Goal: Task Accomplishment & Management: Use online tool/utility

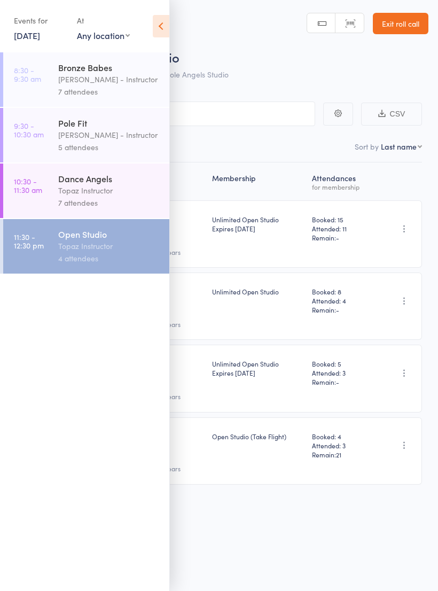
click at [40, 36] on link "16 Aug, 2025" at bounding box center [27, 35] width 26 height 12
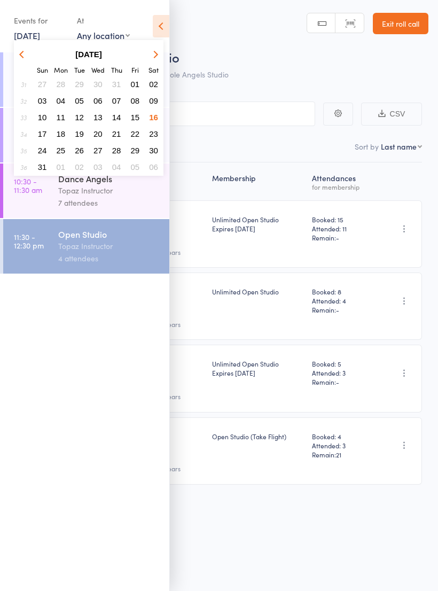
click at [46, 135] on button "17" at bounding box center [42, 134] width 17 height 14
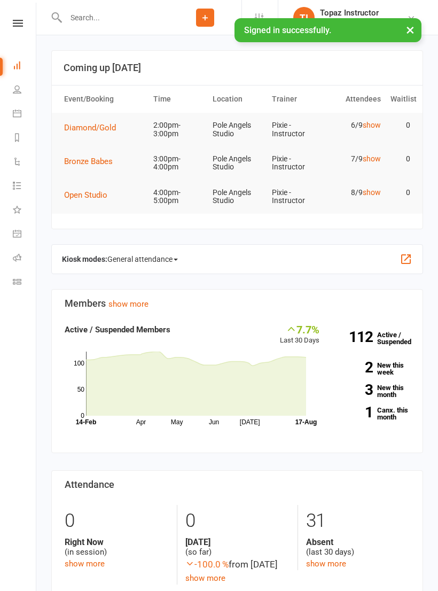
click at [23, 15] on nav "Clubworx Dashboard People Calendar Reports Automations Tasks What's New Check-i…" at bounding box center [18, 298] width 36 height 591
click at [17, 23] on icon at bounding box center [18, 23] width 10 height 7
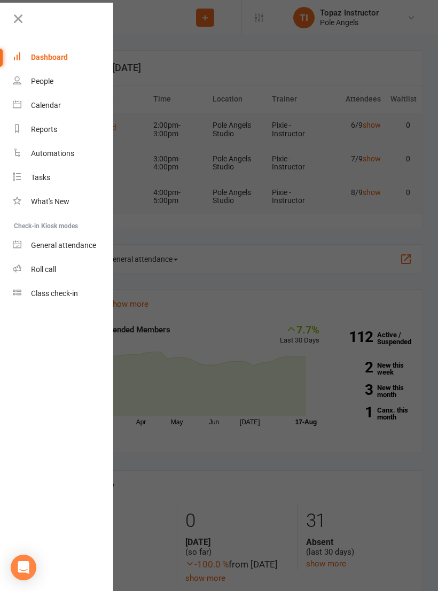
click at [55, 290] on div "Class check-in" at bounding box center [54, 293] width 47 height 9
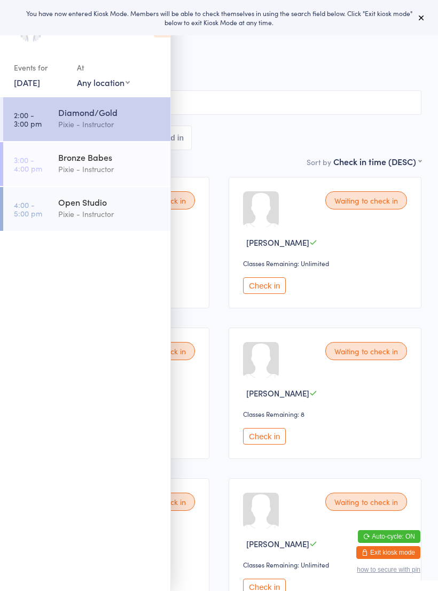
click at [257, 142] on div "All Bookings Waiting 6 Checked in" at bounding box center [219, 137] width 405 height 25
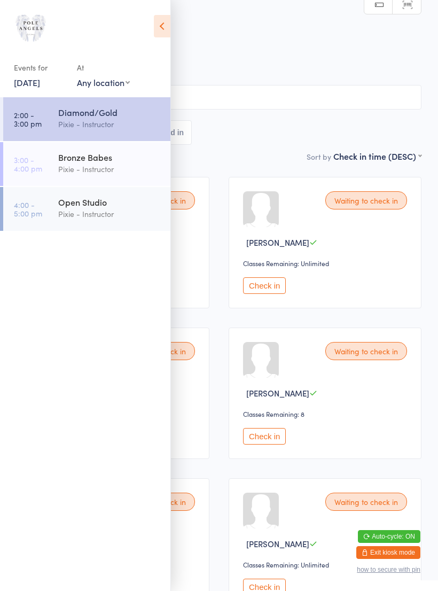
click at [164, 27] on icon at bounding box center [162, 26] width 17 height 22
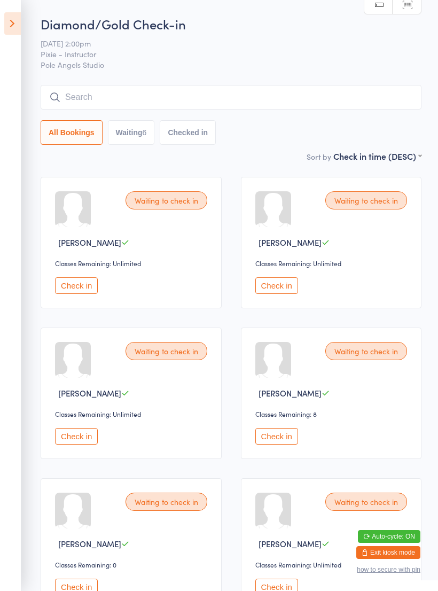
click at [18, 22] on icon at bounding box center [12, 23] width 17 height 22
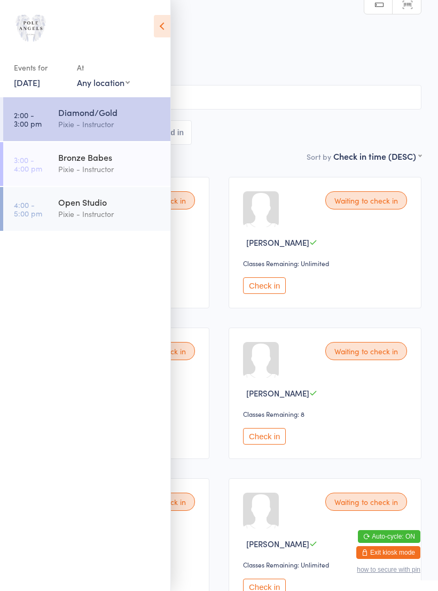
click at [113, 157] on div "Bronze Babes" at bounding box center [109, 157] width 103 height 12
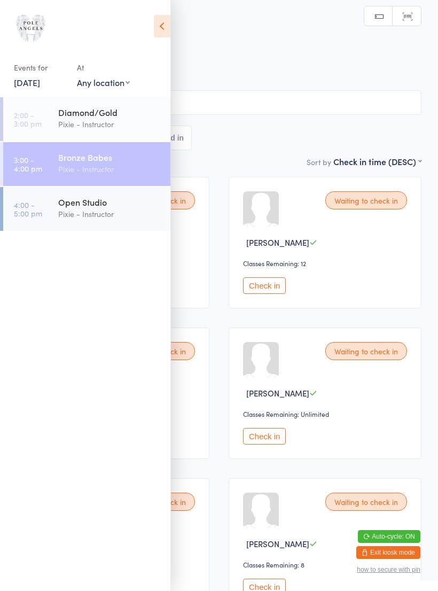
click at [401, 44] on h2 "Bronze Babes Check-in" at bounding box center [219, 36] width 405 height 18
click at [169, 24] on icon at bounding box center [162, 26] width 17 height 22
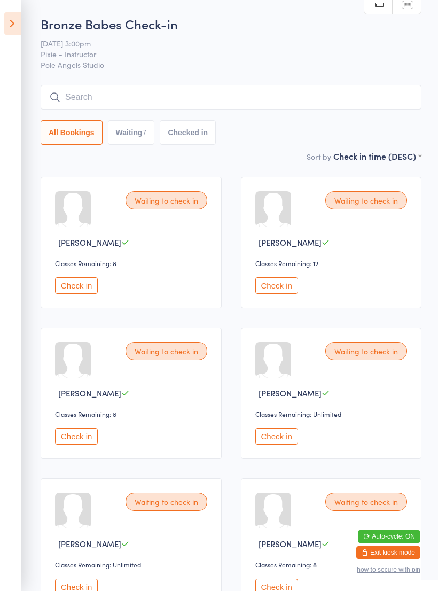
click at [15, 23] on icon at bounding box center [12, 23] width 17 height 22
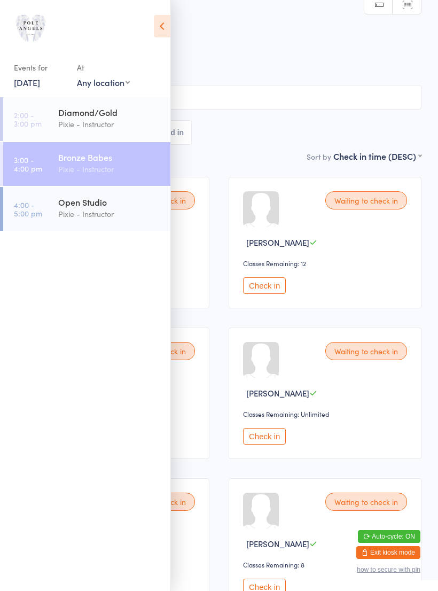
click at [81, 204] on div "Open Studio" at bounding box center [109, 202] width 103 height 12
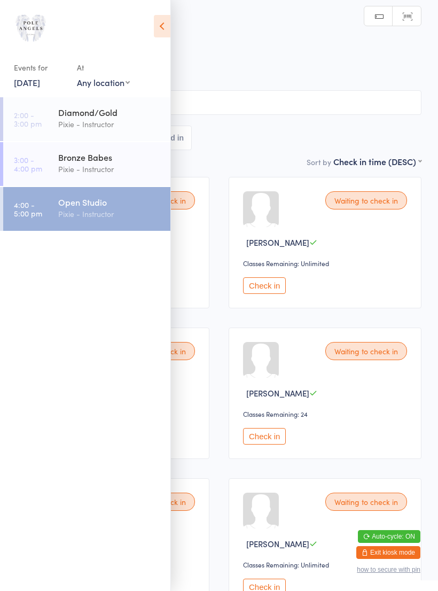
click at [162, 29] on icon at bounding box center [162, 26] width 17 height 22
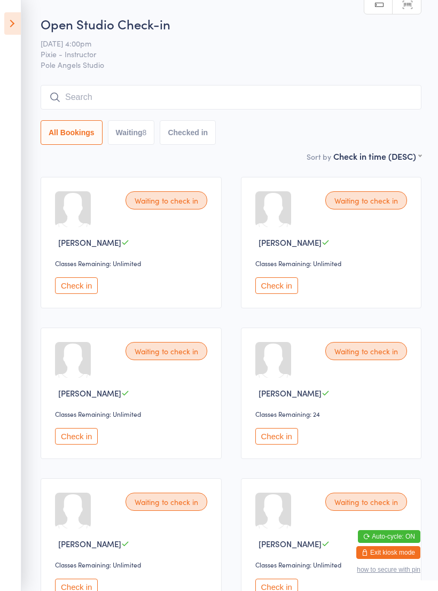
click at [18, 24] on icon at bounding box center [12, 23] width 17 height 22
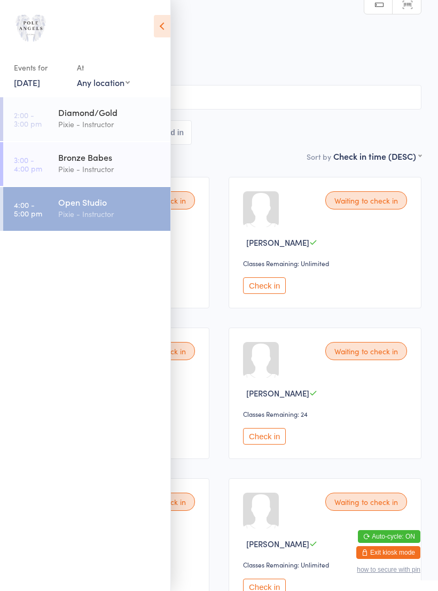
click at [166, 23] on icon at bounding box center [162, 26] width 17 height 22
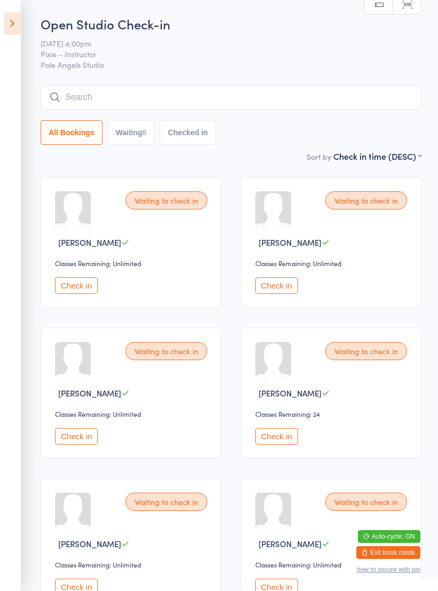
click at [13, 26] on icon at bounding box center [12, 23] width 17 height 22
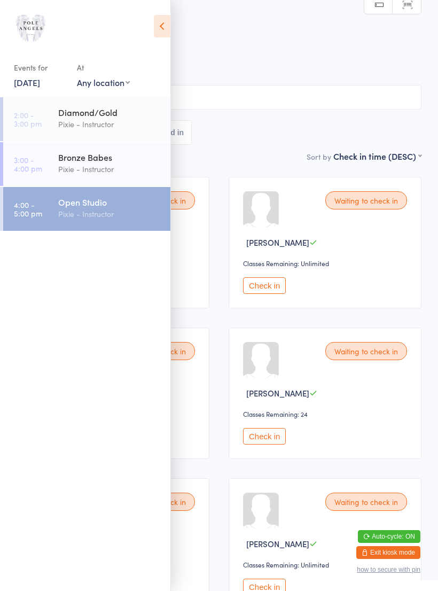
click at [35, 86] on link "17 Aug, 2025" at bounding box center [27, 82] width 26 height 12
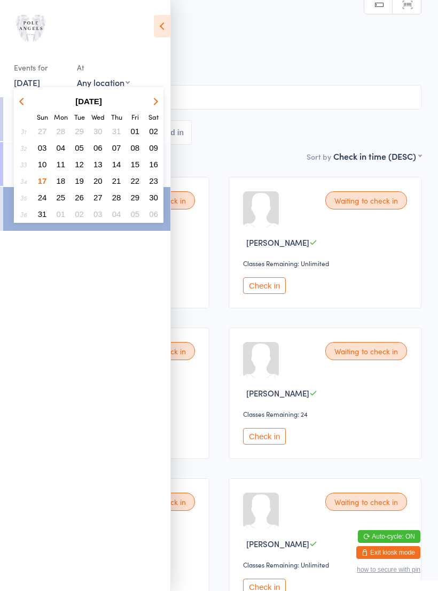
click at [63, 178] on span "18" at bounding box center [61, 180] width 9 height 9
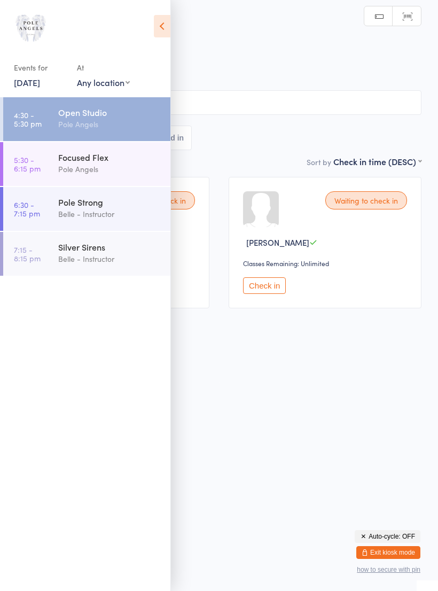
click at [97, 161] on div "Focused Flex" at bounding box center [109, 157] width 103 height 12
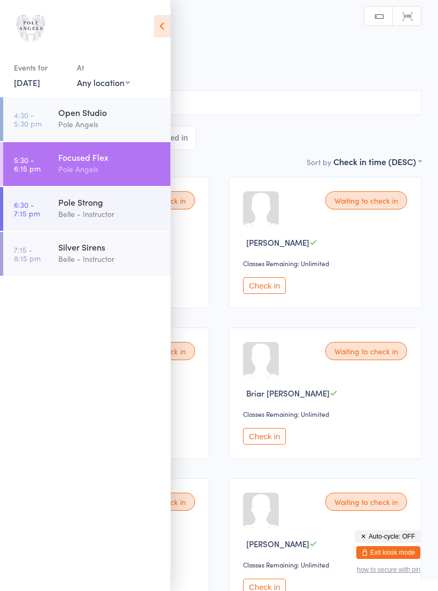
click at [160, 21] on icon at bounding box center [162, 26] width 17 height 22
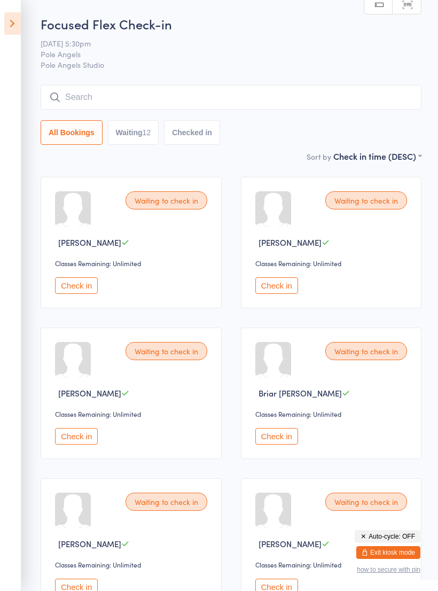
click at [10, 27] on icon at bounding box center [12, 23] width 17 height 22
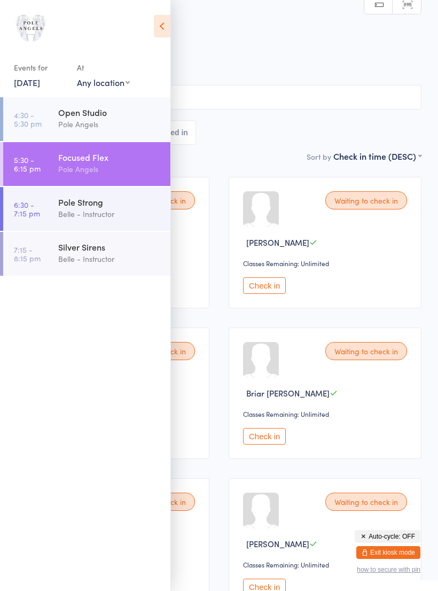
click at [83, 204] on div "Pole Strong" at bounding box center [109, 202] width 103 height 12
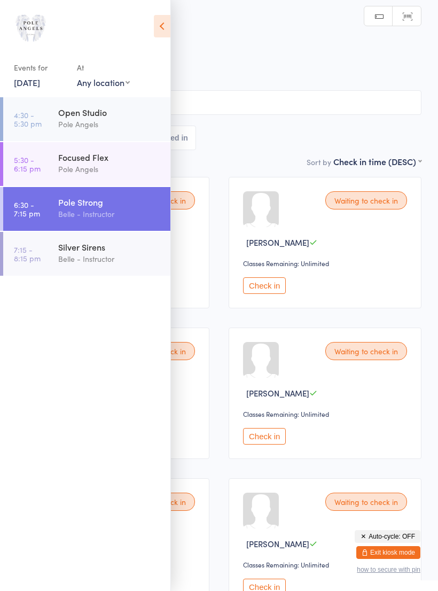
click at [160, 27] on icon at bounding box center [162, 26] width 17 height 22
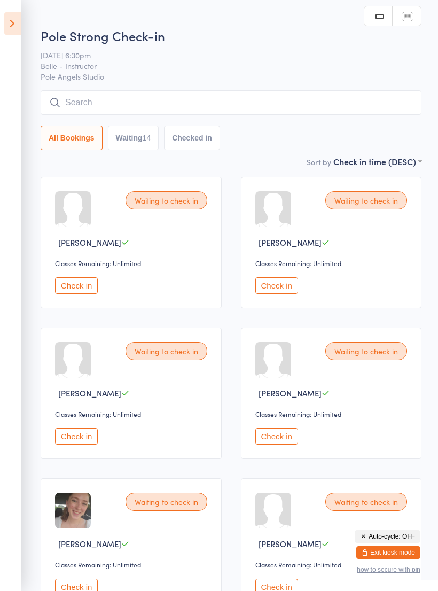
click at [140, 141] on button "Waiting 14" at bounding box center [133, 137] width 51 height 25
select select "0"
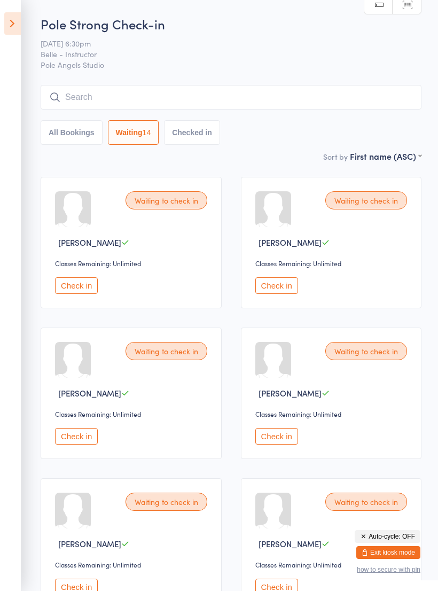
click at [16, 20] on icon at bounding box center [12, 23] width 17 height 22
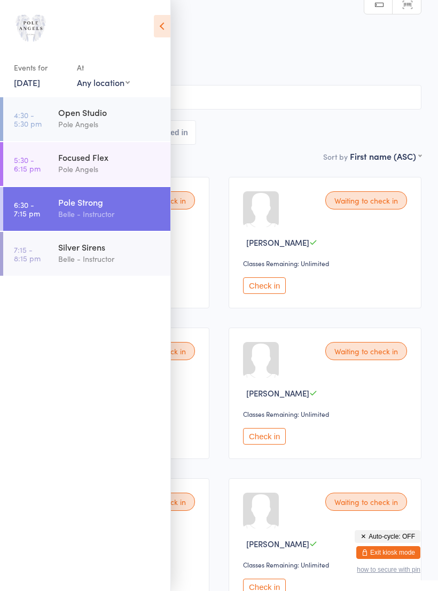
click at [78, 249] on div "Silver Sirens" at bounding box center [109, 247] width 103 height 12
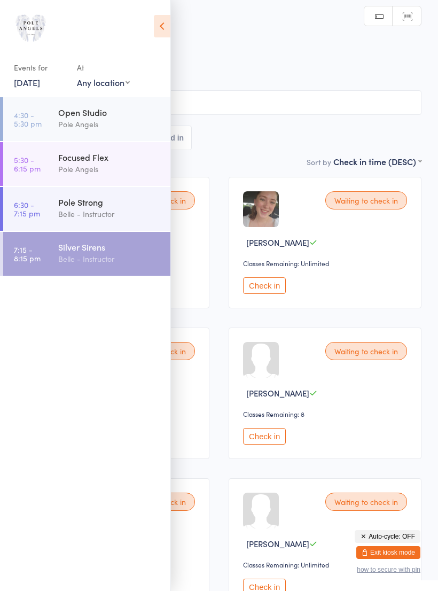
click at [164, 17] on icon at bounding box center [162, 26] width 17 height 22
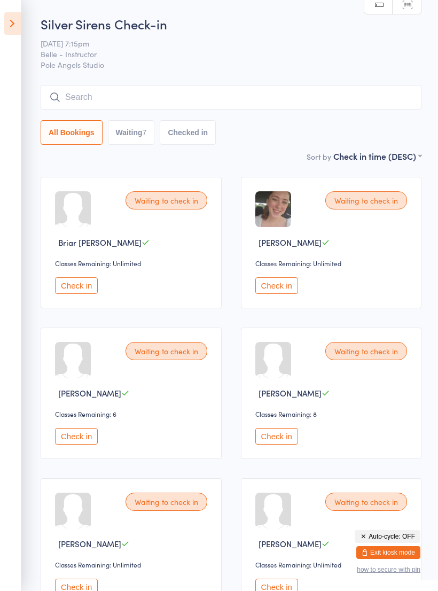
click at [13, 33] on icon at bounding box center [12, 23] width 17 height 22
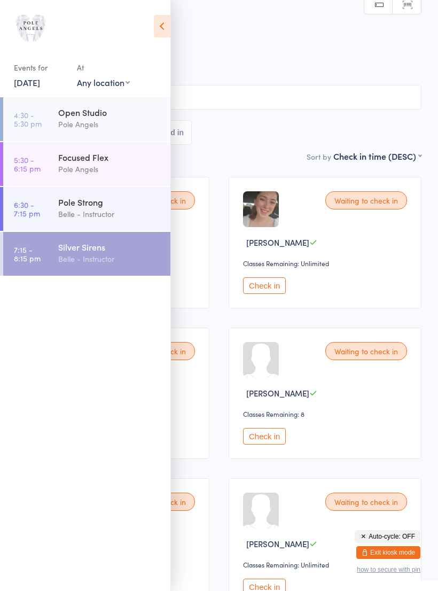
click at [162, 27] on icon at bounding box center [162, 26] width 17 height 22
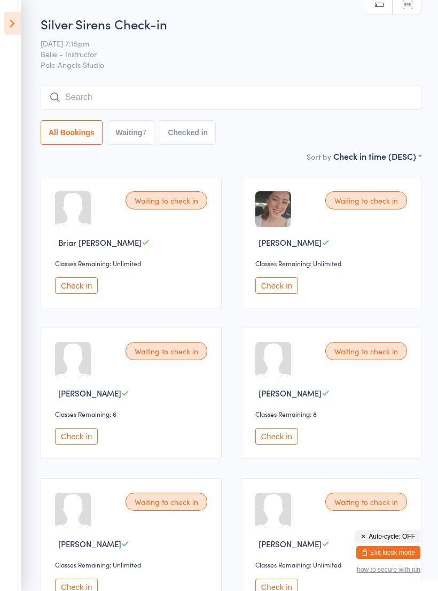
click at [17, 20] on icon at bounding box center [12, 23] width 17 height 22
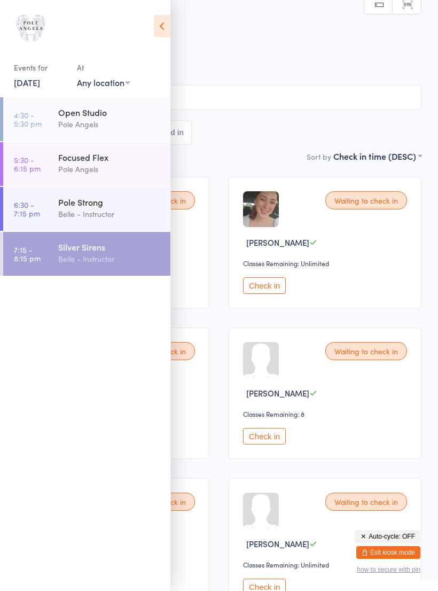
click at [31, 81] on link "18 Aug, 2025" at bounding box center [27, 82] width 26 height 12
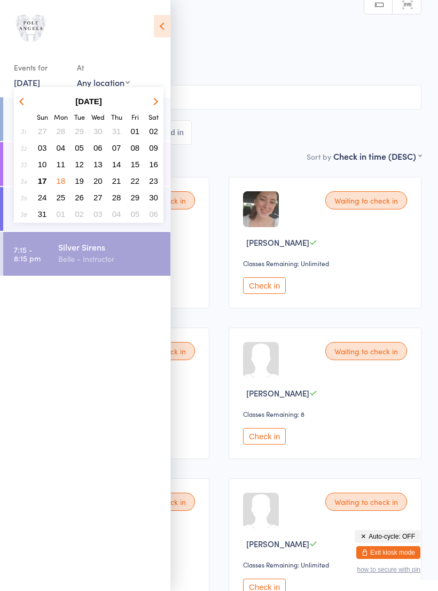
click at [78, 180] on span "19" at bounding box center [79, 180] width 9 height 9
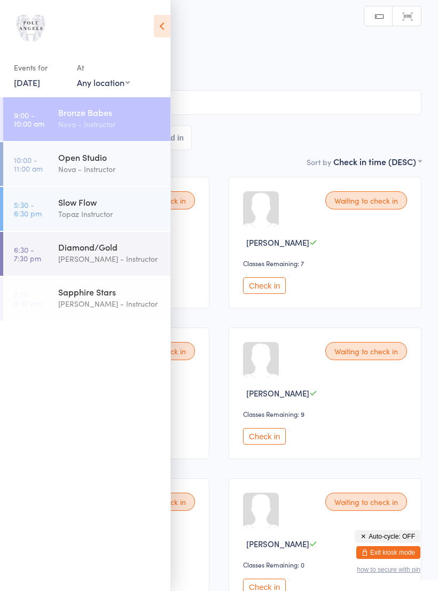
click at [103, 204] on div "Slow Flow" at bounding box center [109, 202] width 103 height 12
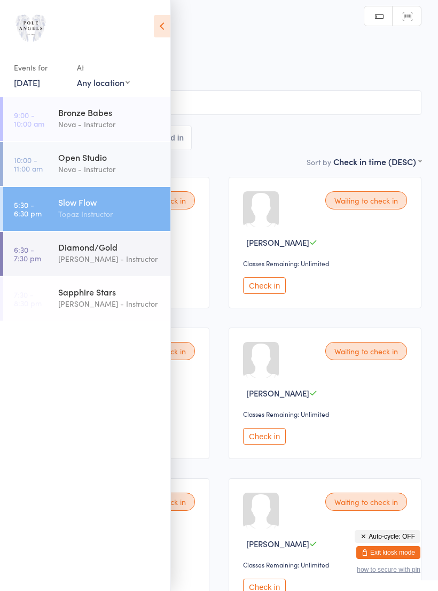
click at [159, 30] on icon at bounding box center [162, 26] width 17 height 22
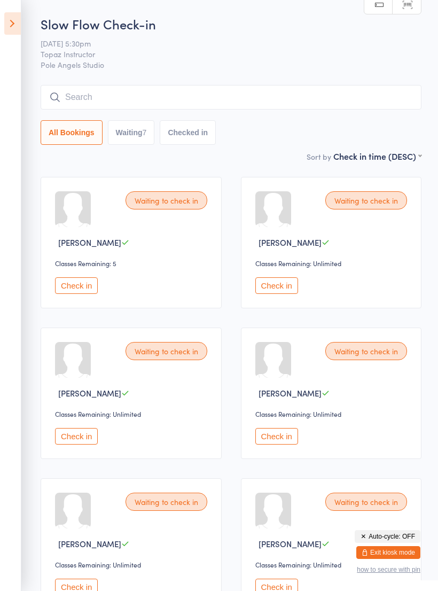
click at [14, 26] on icon at bounding box center [12, 23] width 17 height 22
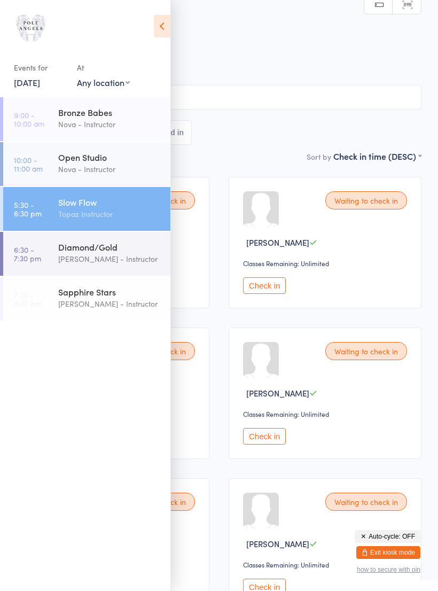
click at [86, 255] on div "Sarah - Instructor" at bounding box center [109, 259] width 103 height 12
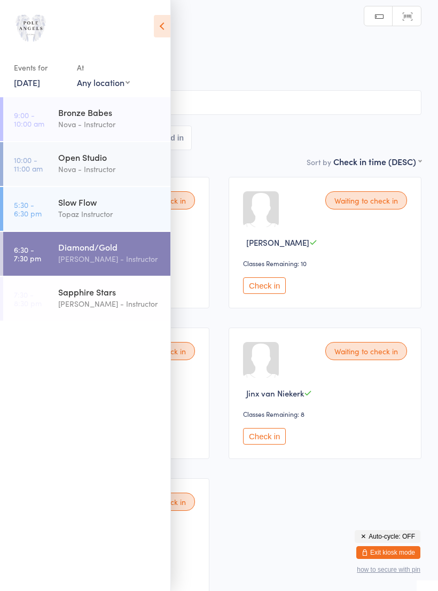
click at [160, 27] on icon at bounding box center [162, 26] width 17 height 22
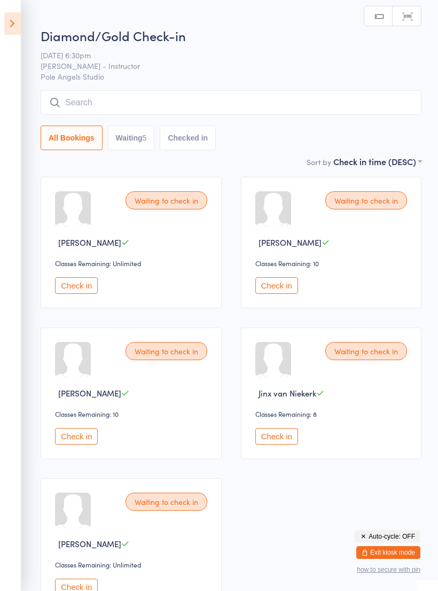
click at [12, 18] on icon at bounding box center [12, 23] width 17 height 22
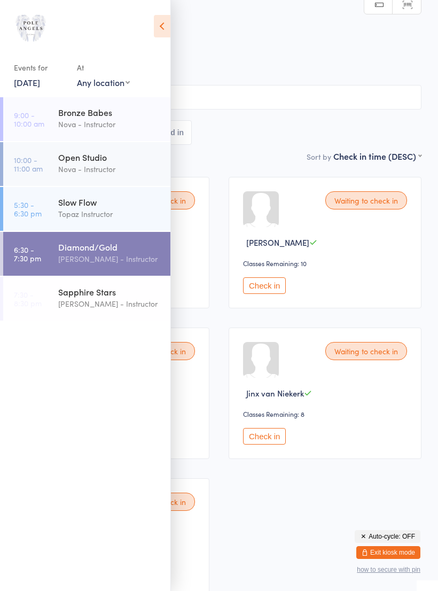
click at [95, 300] on div "Sarah - Instructor" at bounding box center [109, 303] width 103 height 12
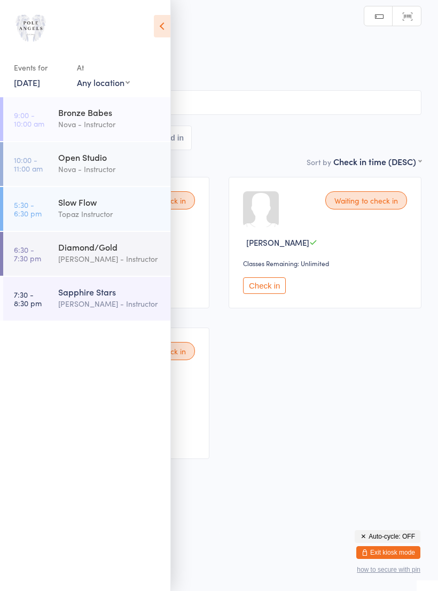
click at [164, 27] on icon at bounding box center [162, 26] width 17 height 22
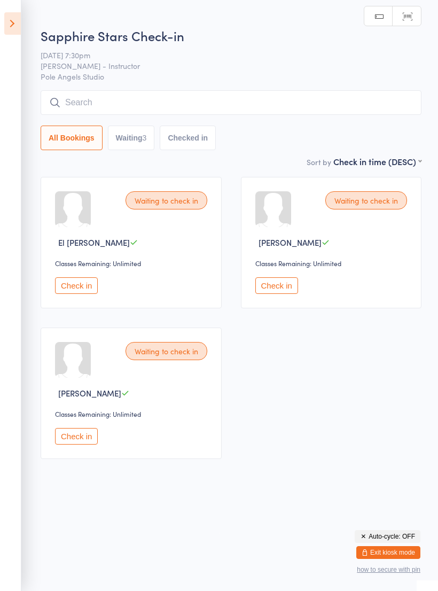
click at [13, 20] on icon at bounding box center [12, 23] width 17 height 22
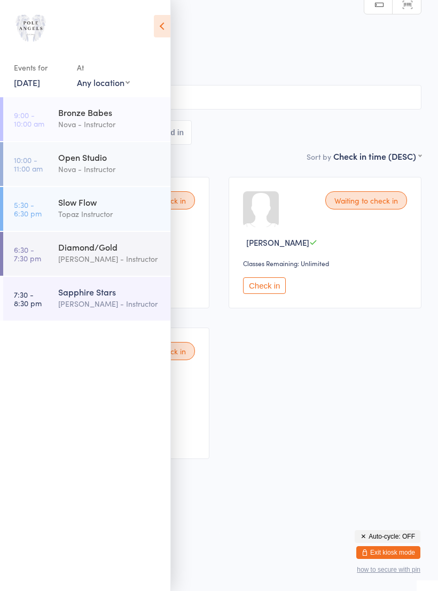
click at [38, 78] on link "19 Aug, 2025" at bounding box center [27, 82] width 26 height 12
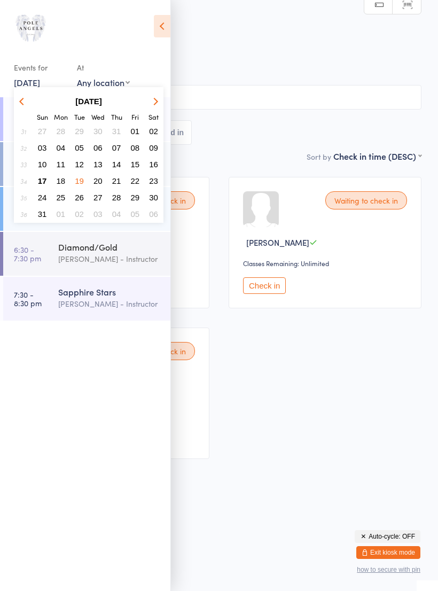
click at [100, 179] on span "20" at bounding box center [97, 180] width 9 height 9
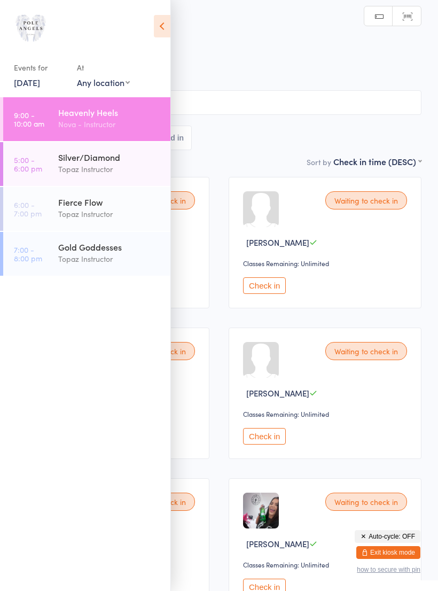
click at [109, 168] on div "Topaz Instructor" at bounding box center [109, 169] width 103 height 12
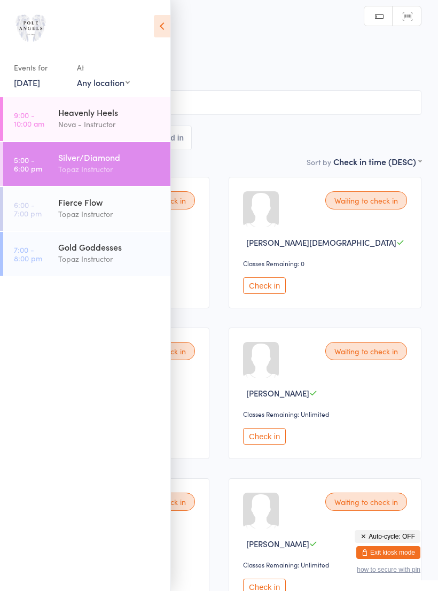
click at [282, 41] on h2 "Silver/Diamond Check-in" at bounding box center [219, 36] width 405 height 18
click at [163, 27] on icon at bounding box center [162, 26] width 17 height 22
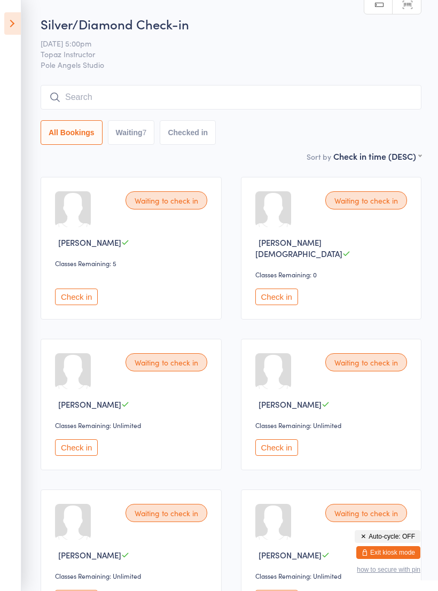
click at [12, 21] on icon at bounding box center [12, 23] width 17 height 22
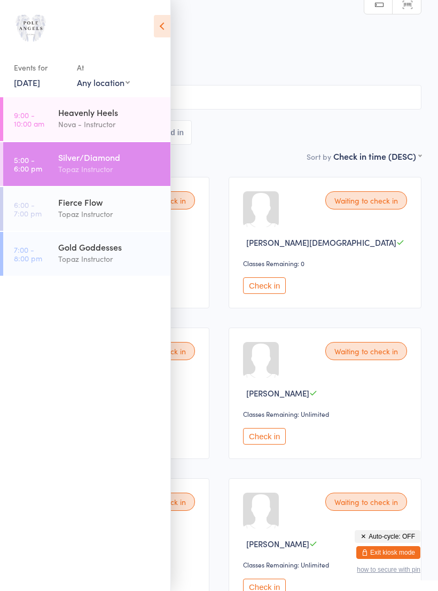
click at [97, 210] on div "Topaz Instructor" at bounding box center [109, 214] width 103 height 12
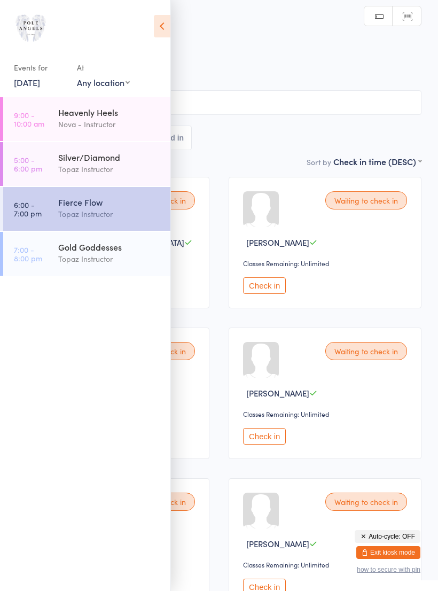
click at [162, 26] on icon at bounding box center [162, 26] width 17 height 22
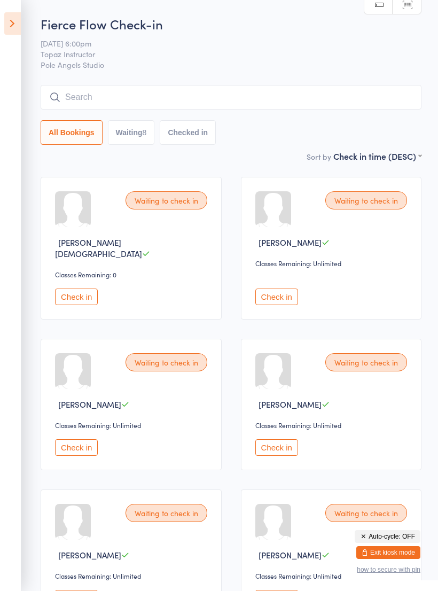
click at [14, 22] on icon at bounding box center [12, 23] width 17 height 22
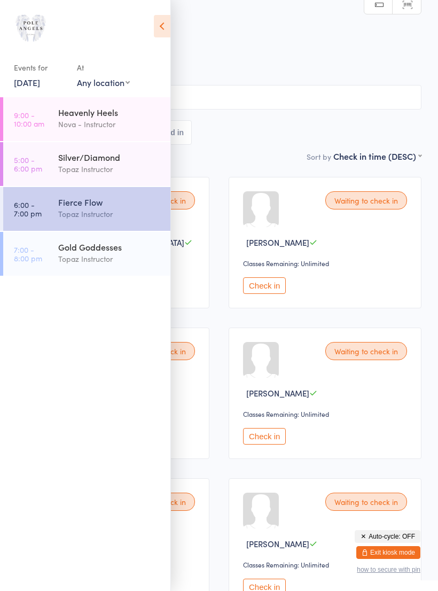
click at [82, 249] on div "Gold Goddesses" at bounding box center [109, 247] width 103 height 12
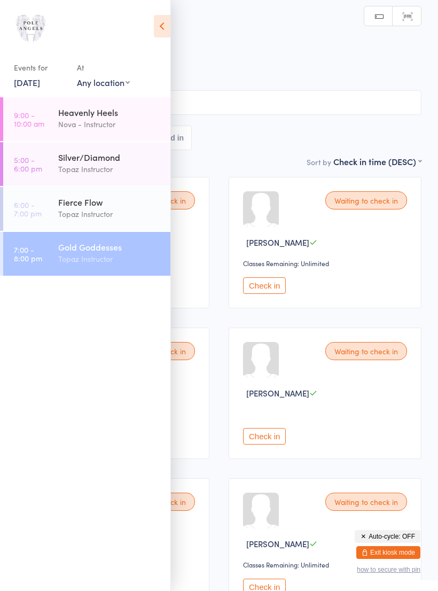
click at [162, 23] on icon at bounding box center [162, 26] width 17 height 22
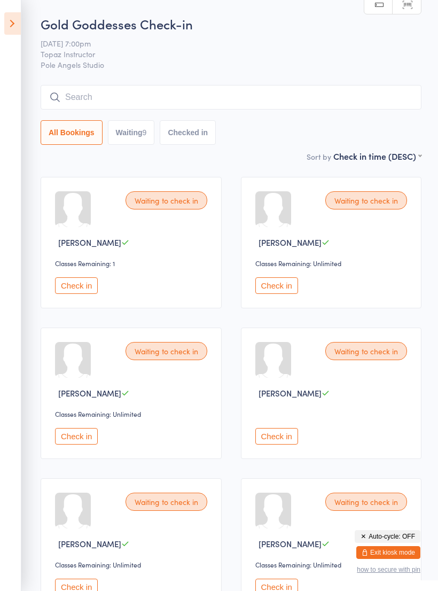
click at [14, 29] on icon at bounding box center [12, 23] width 17 height 22
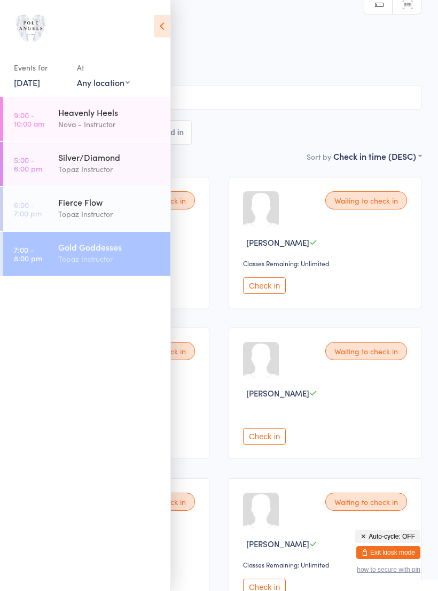
click at [159, 27] on icon at bounding box center [162, 26] width 17 height 22
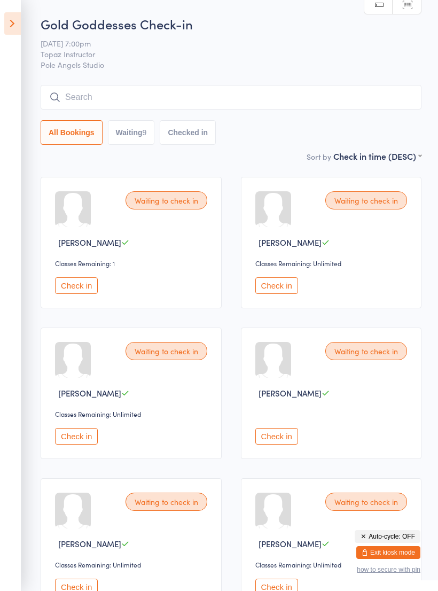
click at [15, 19] on icon at bounding box center [12, 23] width 17 height 22
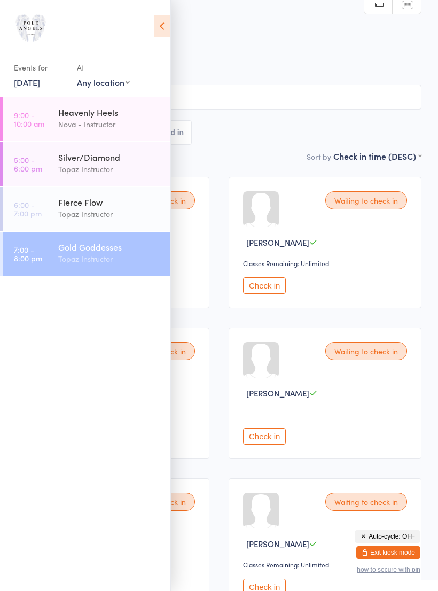
click at [35, 84] on link "20 Aug, 2025" at bounding box center [27, 82] width 26 height 12
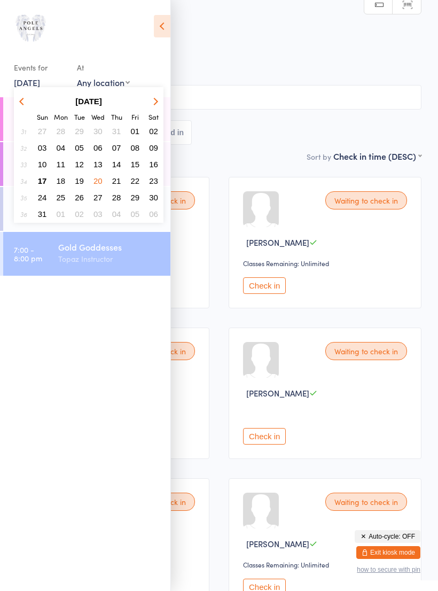
click at [99, 197] on span "27" at bounding box center [97, 197] width 9 height 9
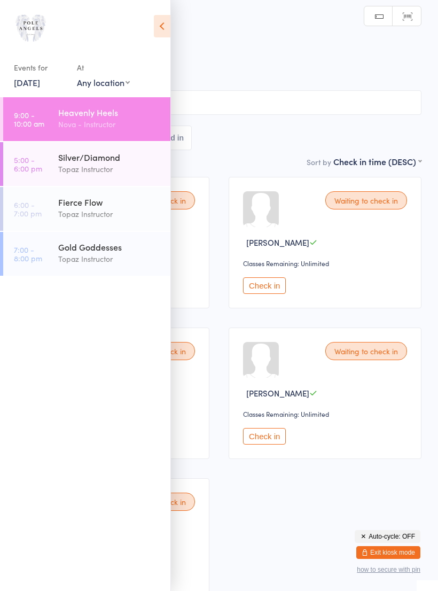
click at [164, 21] on icon at bounding box center [162, 26] width 17 height 22
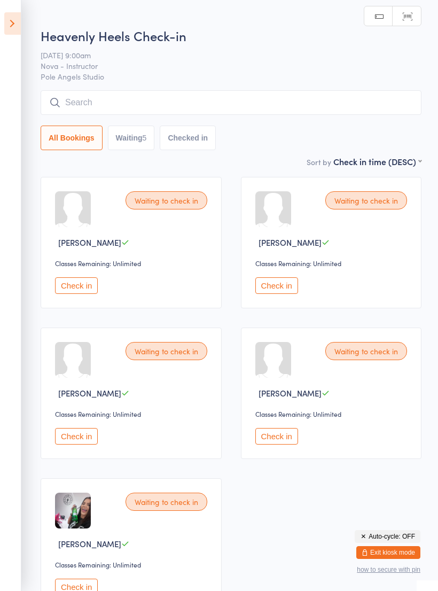
click at [19, 18] on icon at bounding box center [12, 23] width 17 height 22
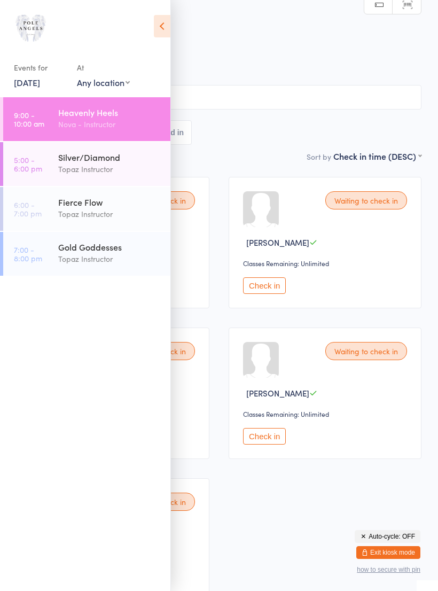
click at [102, 258] on div "Topaz Instructor" at bounding box center [109, 259] width 103 height 12
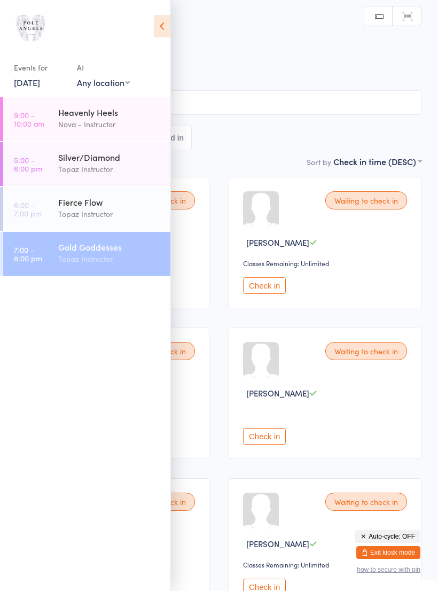
click at [294, 39] on h2 "Gold Goddesses Check-in" at bounding box center [219, 36] width 405 height 18
click at [157, 25] on icon at bounding box center [162, 26] width 17 height 22
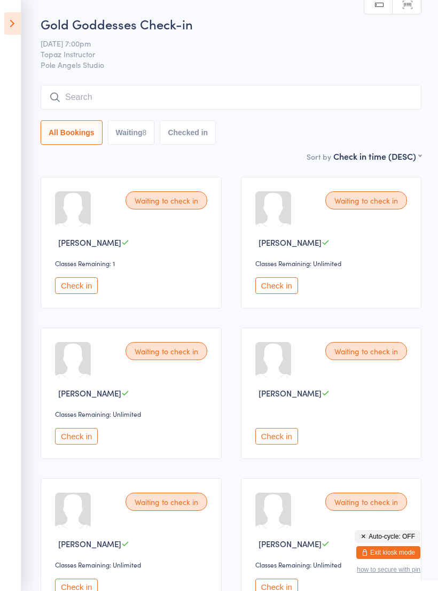
click at [13, 20] on icon at bounding box center [12, 23] width 17 height 22
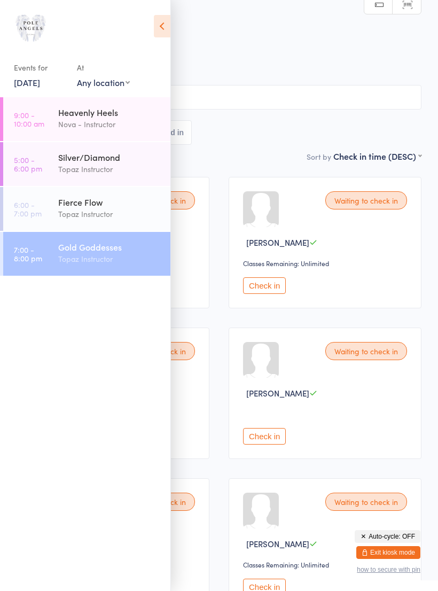
click at [34, 82] on link "27 Aug, 2025" at bounding box center [27, 82] width 26 height 12
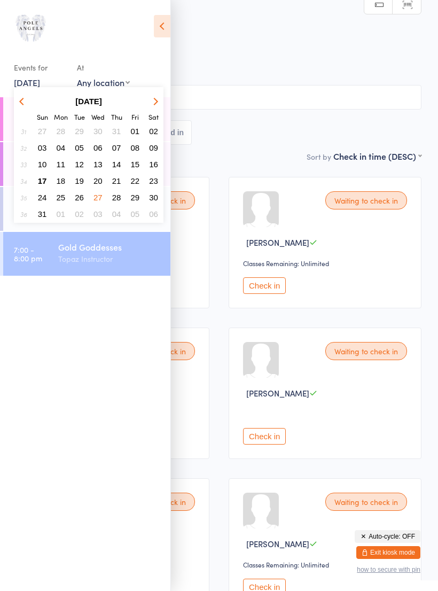
click at [44, 177] on button "17" at bounding box center [42, 181] width 17 height 14
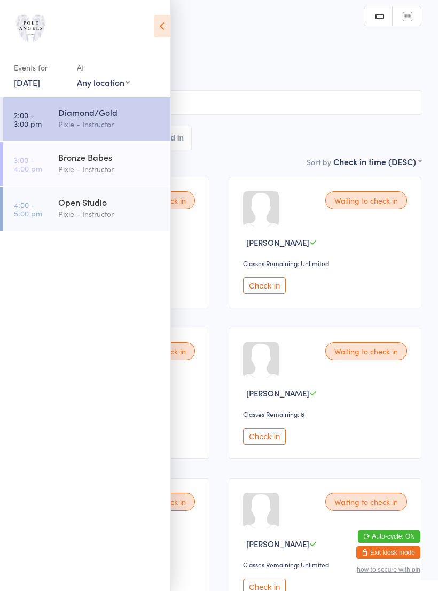
click at [163, 22] on icon at bounding box center [162, 26] width 17 height 22
